Goal: Task Accomplishment & Management: Use online tool/utility

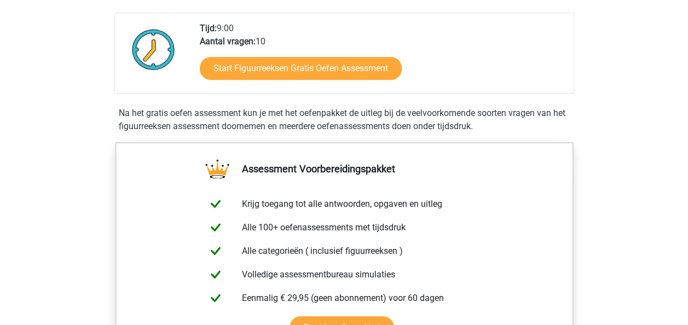
scroll to position [270, 0]
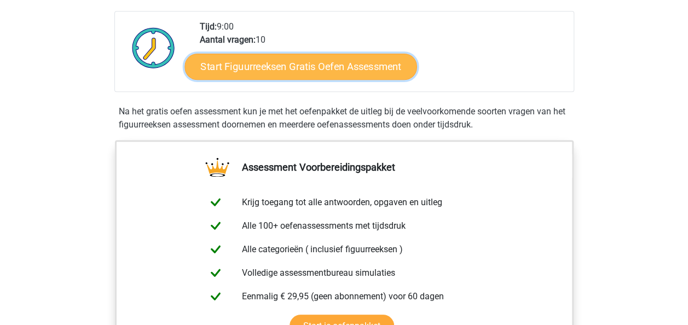
click at [298, 76] on link "Start Figuurreeksen Gratis Oefen Assessment" at bounding box center [301, 66] width 232 height 26
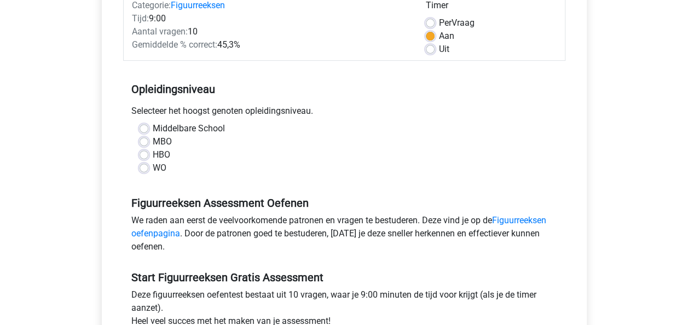
scroll to position [154, 0]
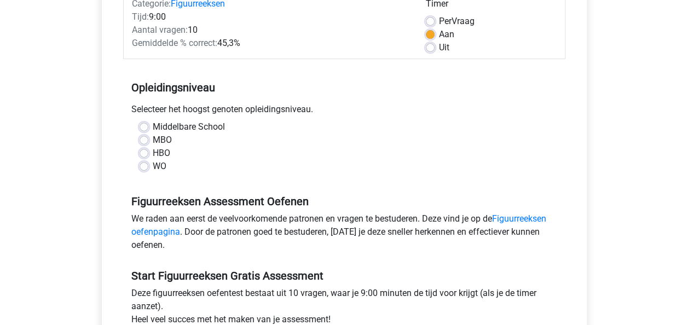
click at [153, 168] on label "WO" at bounding box center [160, 166] width 14 height 13
click at [142, 168] on input "WO" at bounding box center [144, 165] width 9 height 11
radio input "true"
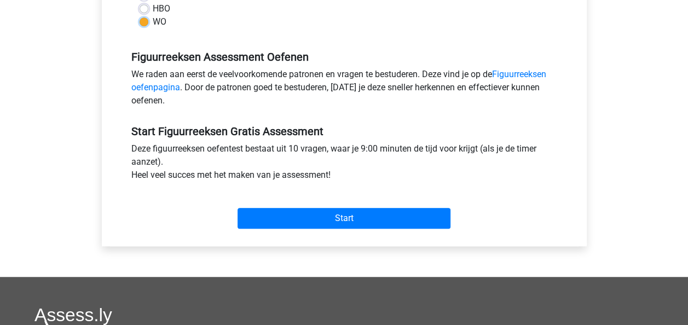
scroll to position [300, 0]
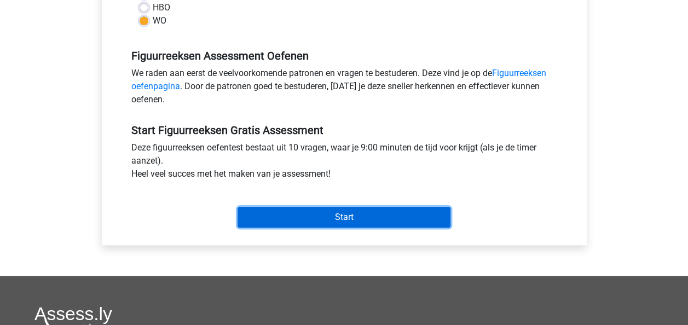
click at [289, 211] on input "Start" at bounding box center [344, 217] width 213 height 21
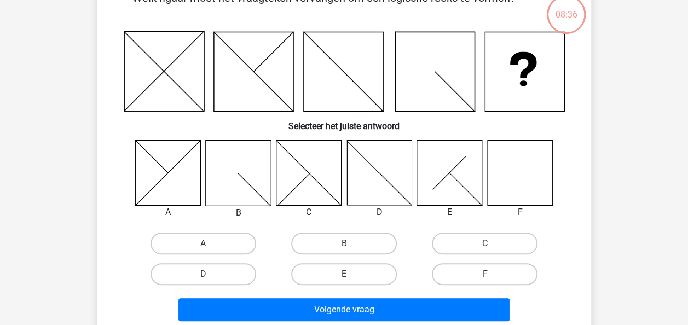
scroll to position [97, 0]
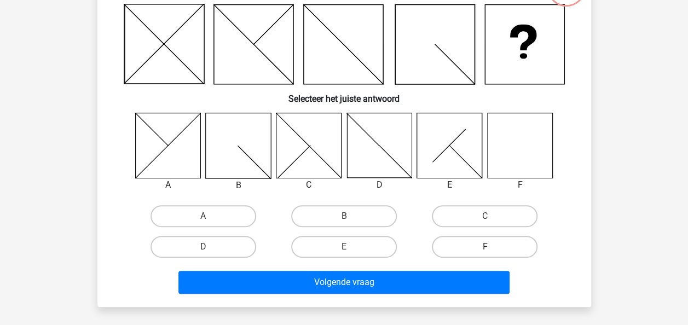
click at [460, 247] on label "F" at bounding box center [485, 247] width 106 height 22
click at [485, 247] on input "F" at bounding box center [488, 250] width 7 height 7
radio input "true"
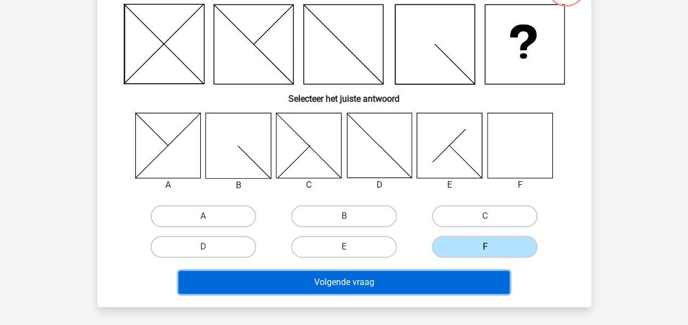
click at [441, 287] on button "Volgende vraag" at bounding box center [343, 282] width 331 height 23
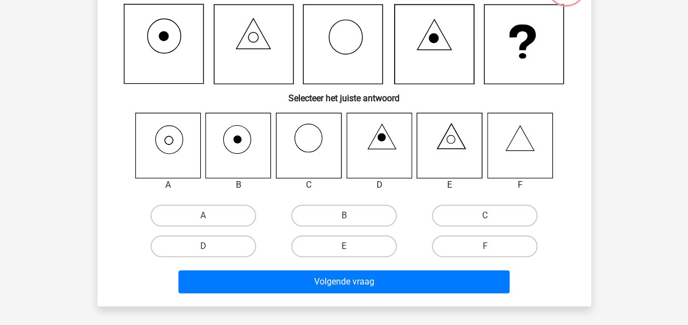
scroll to position [50, 0]
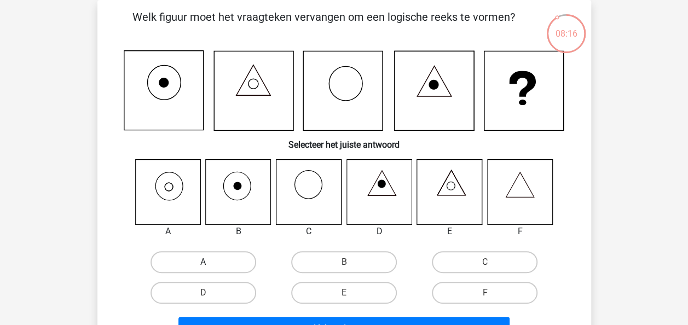
click at [205, 259] on label "A" at bounding box center [204, 262] width 106 height 22
click at [205, 262] on input "A" at bounding box center [206, 265] width 7 height 7
radio input "true"
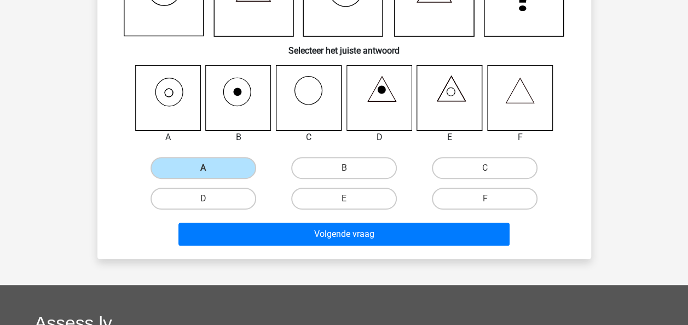
scroll to position [145, 0]
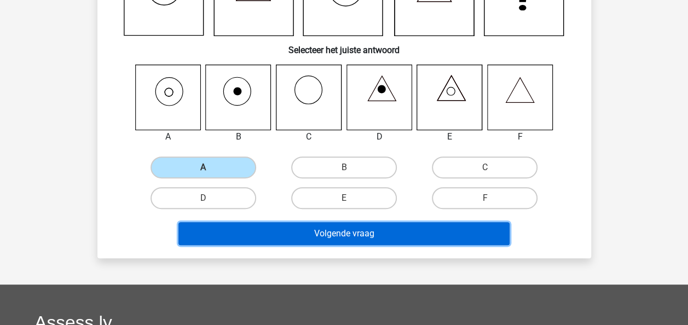
click at [414, 232] on button "Volgende vraag" at bounding box center [343, 233] width 331 height 23
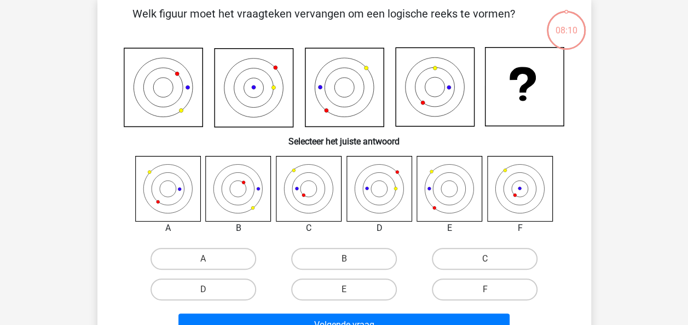
scroll to position [50, 0]
